Goal: Task Accomplishment & Management: Manage account settings

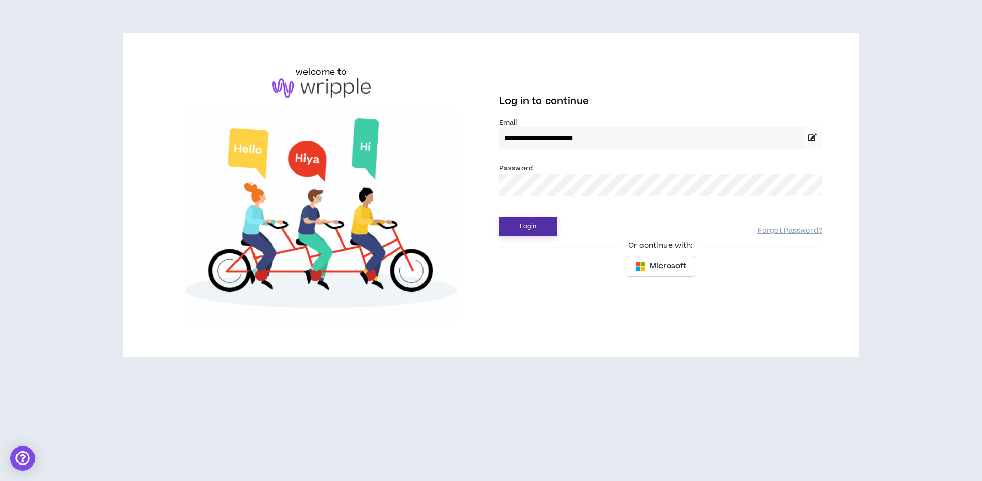
click at [526, 227] on button "Login" at bounding box center [528, 226] width 58 height 19
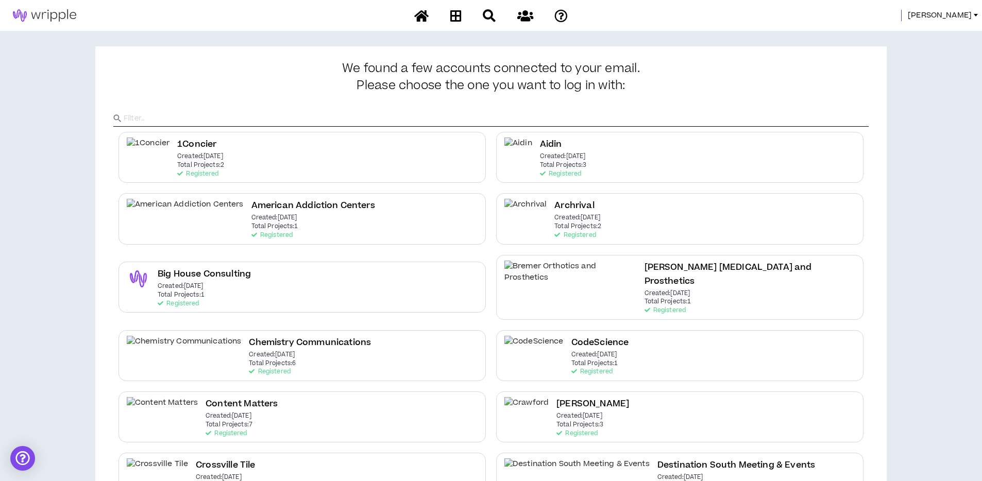
click at [953, 14] on span "[PERSON_NAME]" at bounding box center [940, 15] width 64 height 11
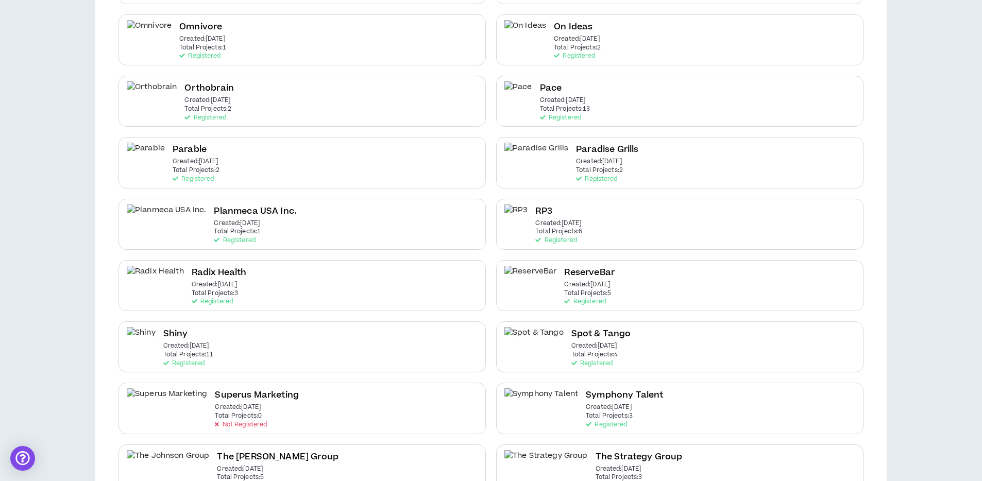
scroll to position [1306, 0]
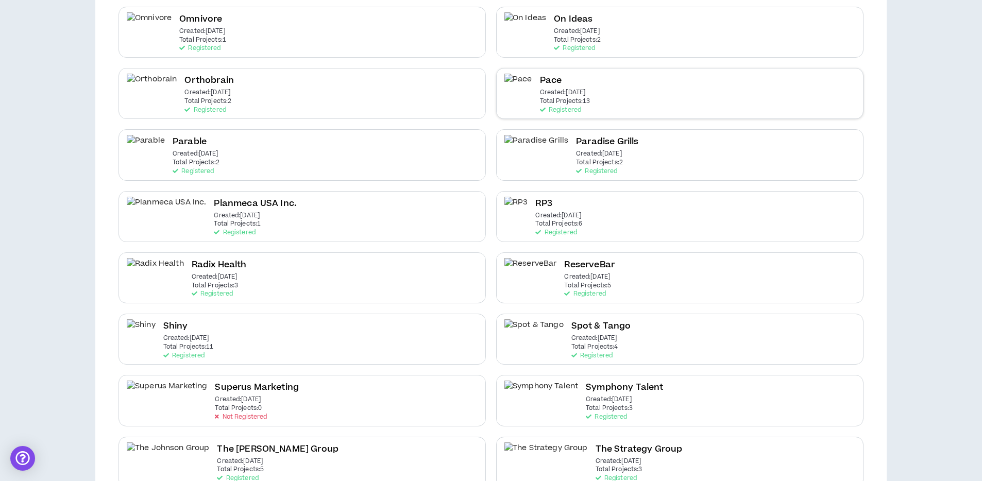
click at [562, 98] on p "Total Projects: 13" at bounding box center [565, 101] width 50 height 7
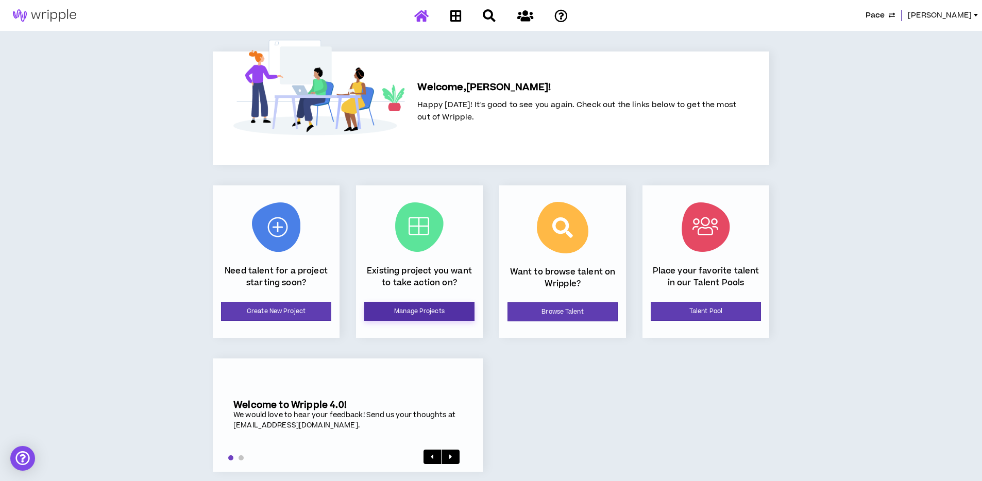
click at [414, 316] on link "Manage Projects" at bounding box center [419, 311] width 110 height 19
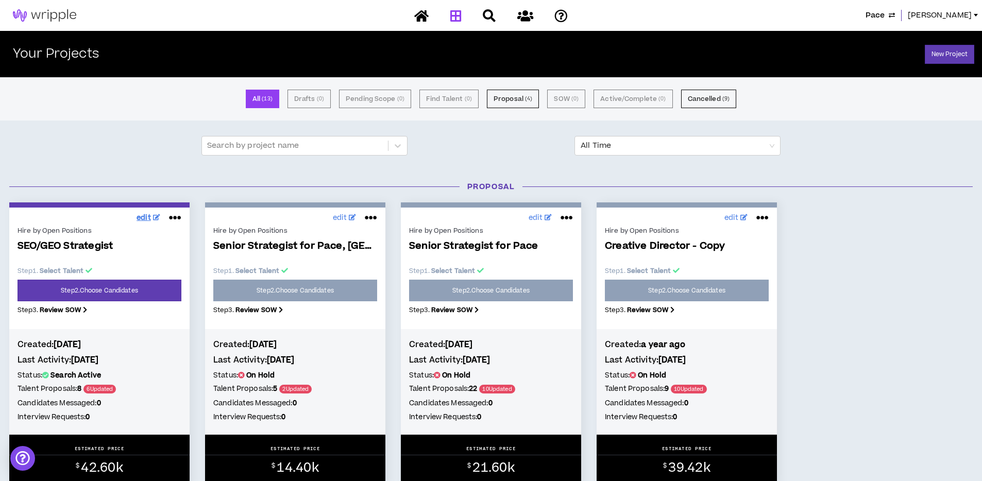
click at [143, 216] on span "edit" at bounding box center [144, 218] width 14 height 11
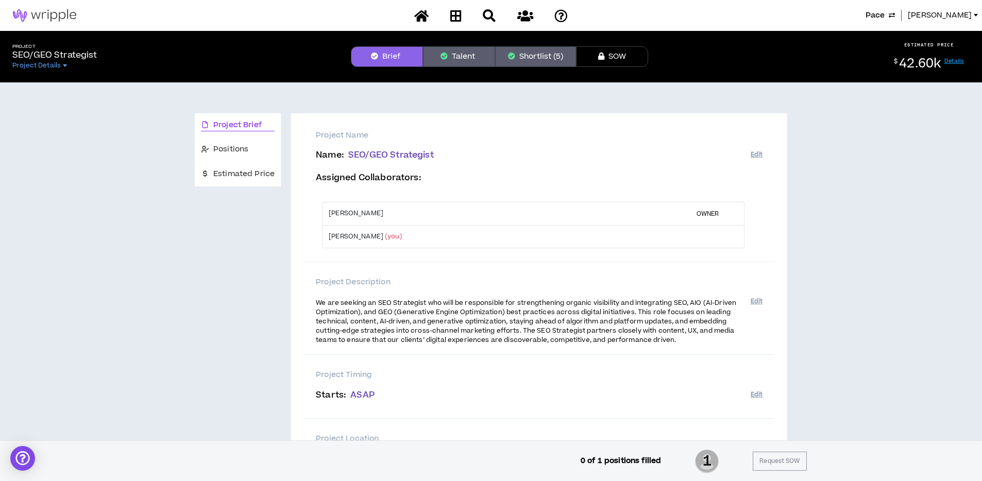
click at [535, 51] on button "Shortlist (5)" at bounding box center [535, 56] width 81 height 21
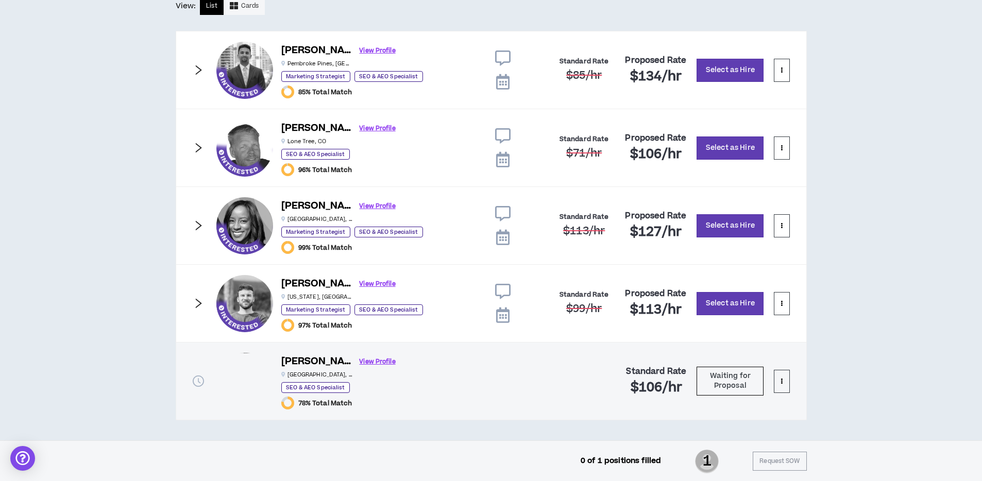
scroll to position [573, 0]
click at [196, 303] on icon "right" at bounding box center [198, 302] width 11 height 11
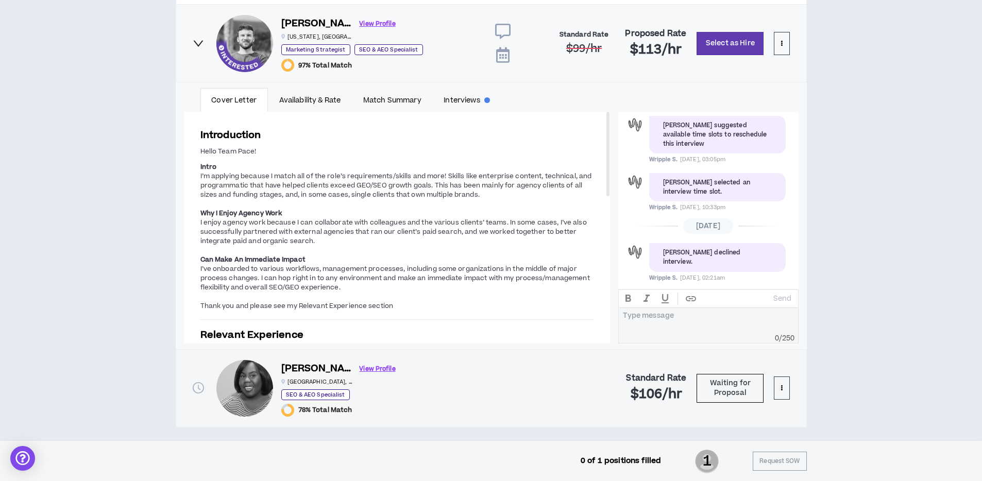
scroll to position [387, 0]
click at [213, 255] on strong "Can Make An Immediate Impact" at bounding box center [252, 259] width 105 height 9
click at [462, 103] on link "Interviews" at bounding box center [466, 100] width 69 height 24
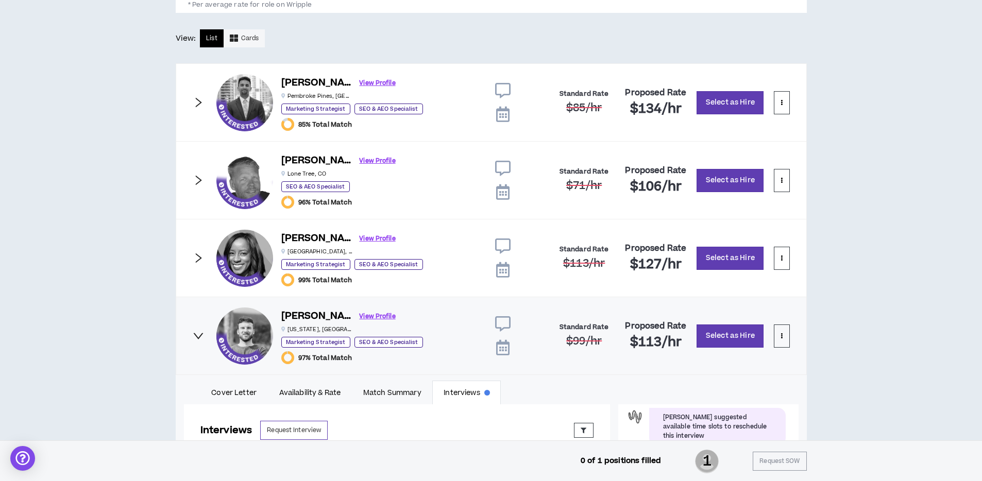
scroll to position [540, 0]
